Goal: Information Seeking & Learning: Understand process/instructions

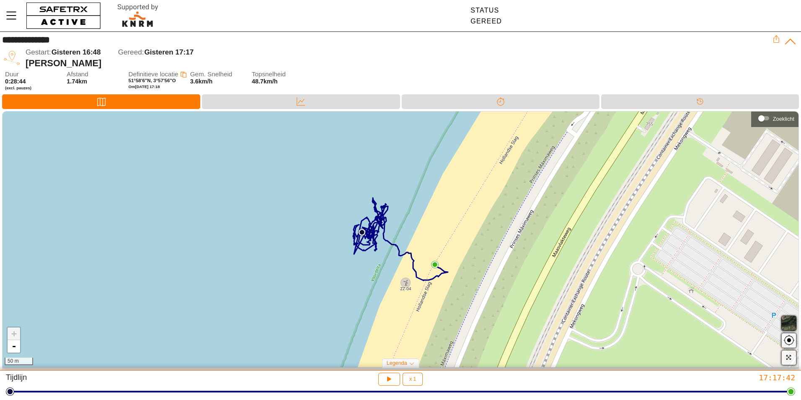
click at [364, 238] on div "+ - 50 m" at bounding box center [401, 239] width 796 height 256
click at [376, 243] on icon at bounding box center [400, 239] width 95 height 83
click at [787, 356] on icon "button" at bounding box center [788, 357] width 5 height 5
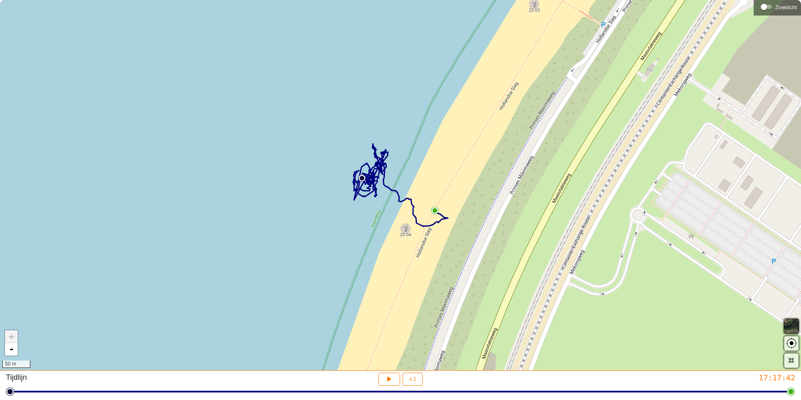
click at [385, 207] on div "+ - 50 m" at bounding box center [400, 185] width 801 height 370
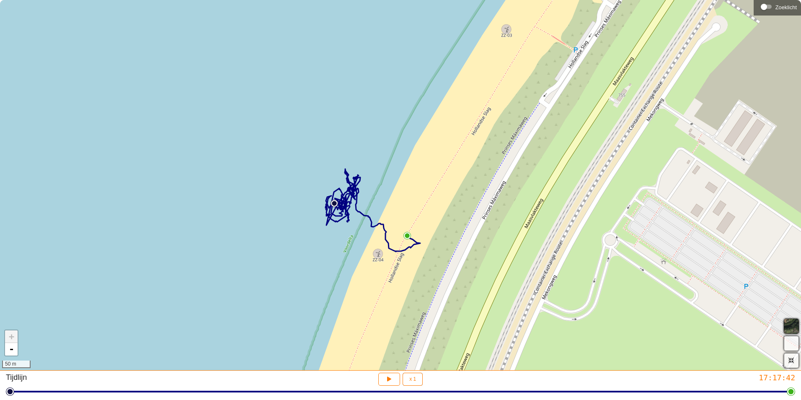
drag, startPoint x: 385, startPoint y: 207, endPoint x: 357, endPoint y: 232, distance: 37.4
click at [357, 232] on div "+ - 50 m" at bounding box center [400, 185] width 801 height 370
click at [356, 239] on div "+ - 50 m" at bounding box center [400, 185] width 801 height 370
click at [791, 359] on icon "button" at bounding box center [790, 359] width 7 height 7
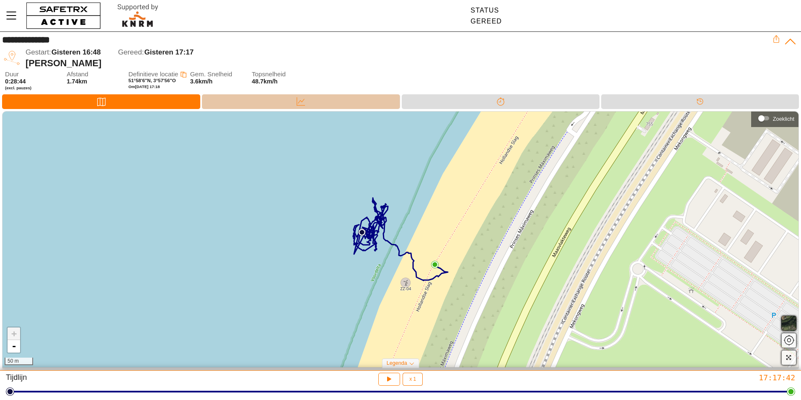
click at [297, 103] on icon at bounding box center [301, 101] width 8 height 8
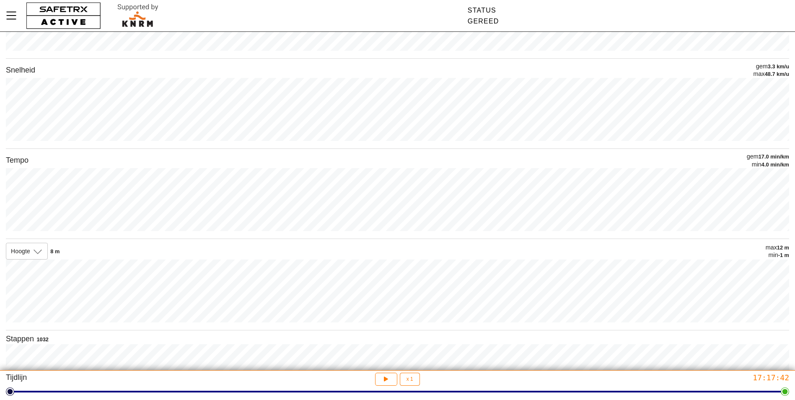
scroll to position [183, 0]
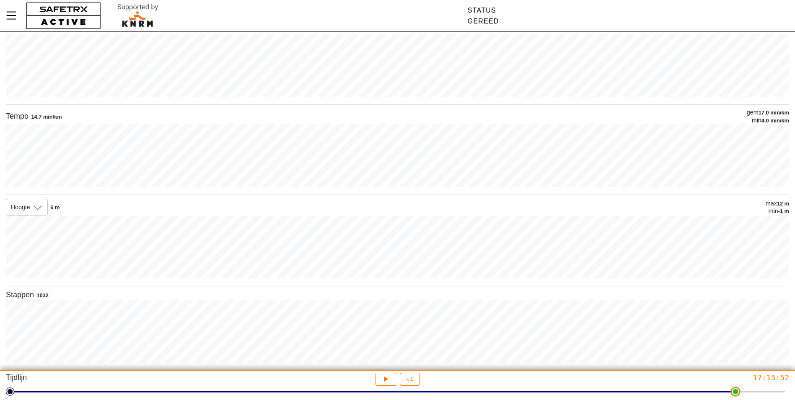
drag, startPoint x: 785, startPoint y: 396, endPoint x: 739, endPoint y: 402, distance: 46.8
click at [739, 217] on html "**********" at bounding box center [397, 17] width 795 height 400
drag, startPoint x: 728, startPoint y: 389, endPoint x: 672, endPoint y: 401, distance: 57.3
click at [672, 217] on html "**********" at bounding box center [397, 17] width 795 height 400
drag, startPoint x: 670, startPoint y: 395, endPoint x: 800, endPoint y: 391, distance: 129.9
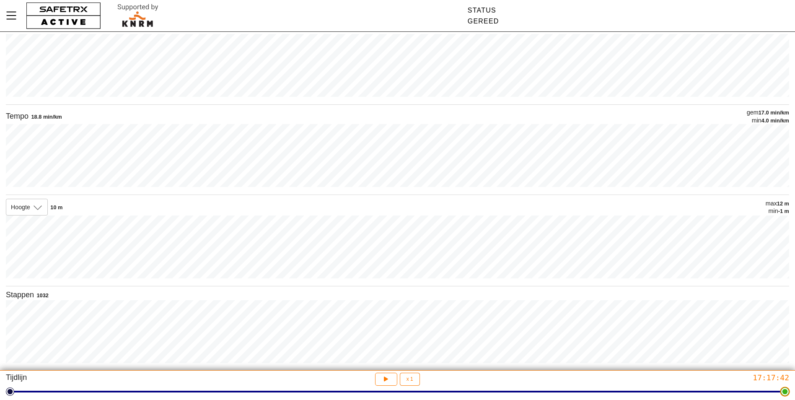
click at [795, 217] on html "**********" at bounding box center [397, 17] width 795 height 400
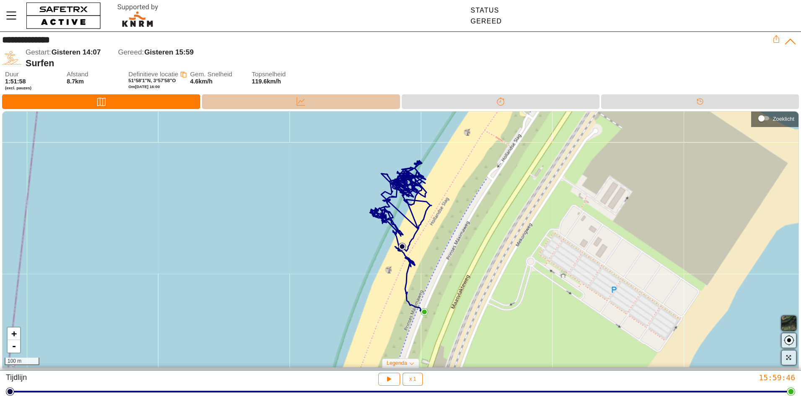
click at [292, 105] on div "Data" at bounding box center [301, 101] width 198 height 15
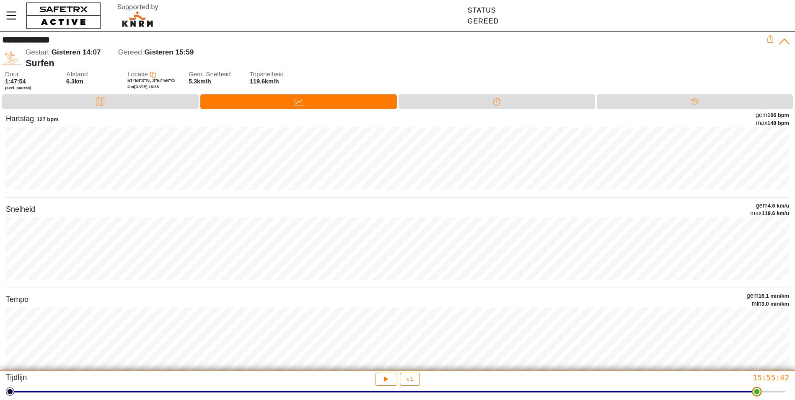
drag, startPoint x: 374, startPoint y: 394, endPoint x: 760, endPoint y: 393, distance: 386.6
click at [760, 395] on html "**********" at bounding box center [397, 200] width 795 height 400
click at [11, 11] on icon "Menu" at bounding box center [11, 15] width 14 height 14
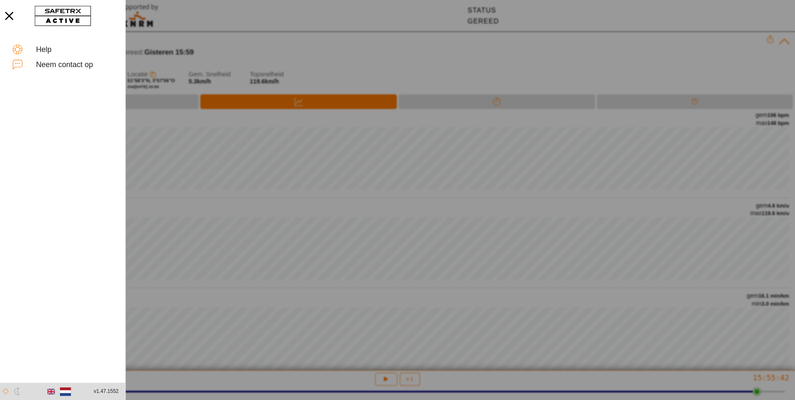
click at [525, 62] on div at bounding box center [397, 200] width 795 height 400
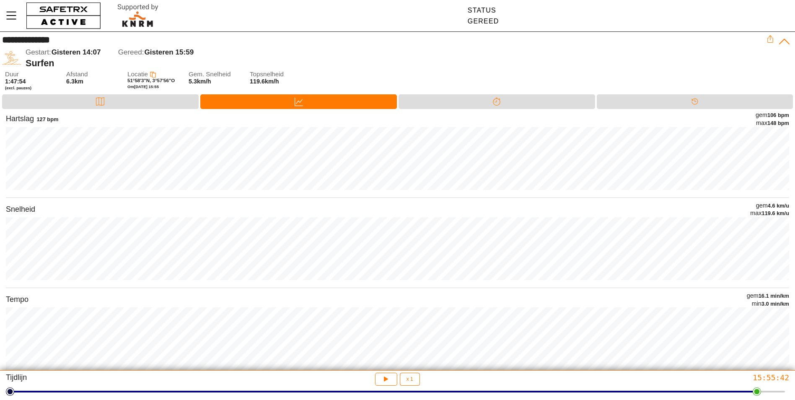
click at [784, 41] on icon at bounding box center [783, 41] width 13 height 13
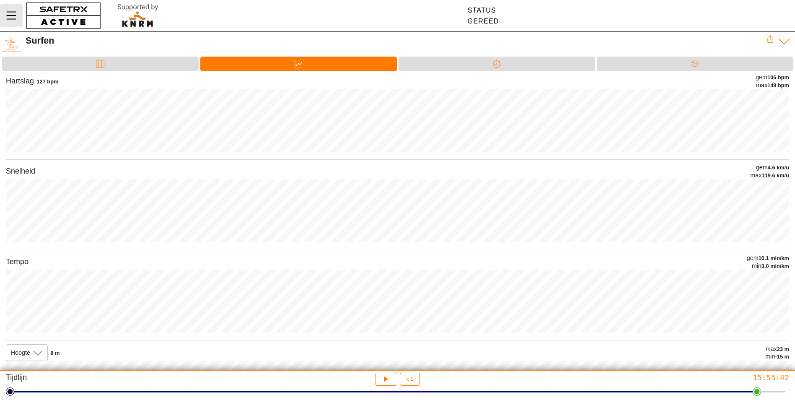
click at [11, 19] on icon "Menu" at bounding box center [11, 16] width 10 height 8
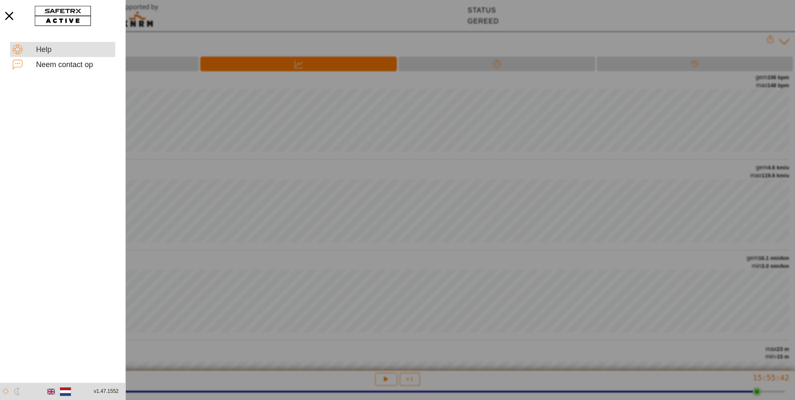
click at [41, 48] on div "Help" at bounding box center [74, 49] width 77 height 9
